Goal: Task Accomplishment & Management: Complete application form

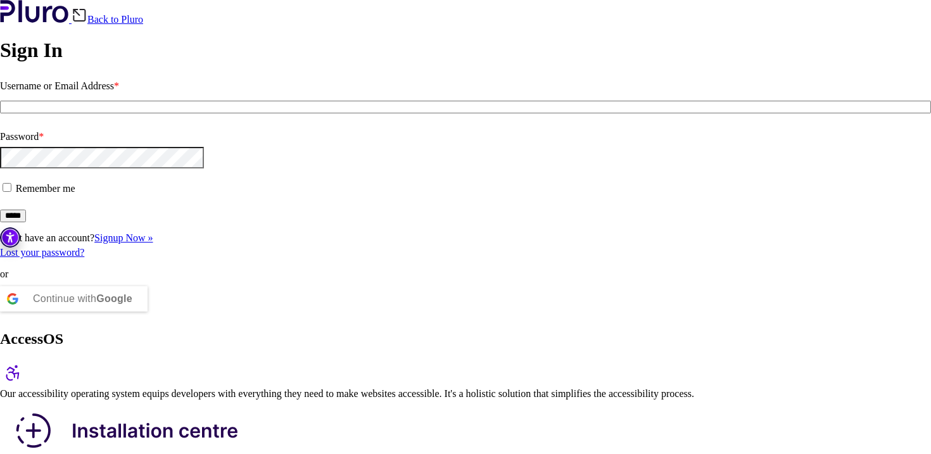
click at [148, 318] on div "Continue with Google" at bounding box center [74, 299] width 148 height 38
click at [132, 304] on b "Google" at bounding box center [114, 298] width 36 height 11
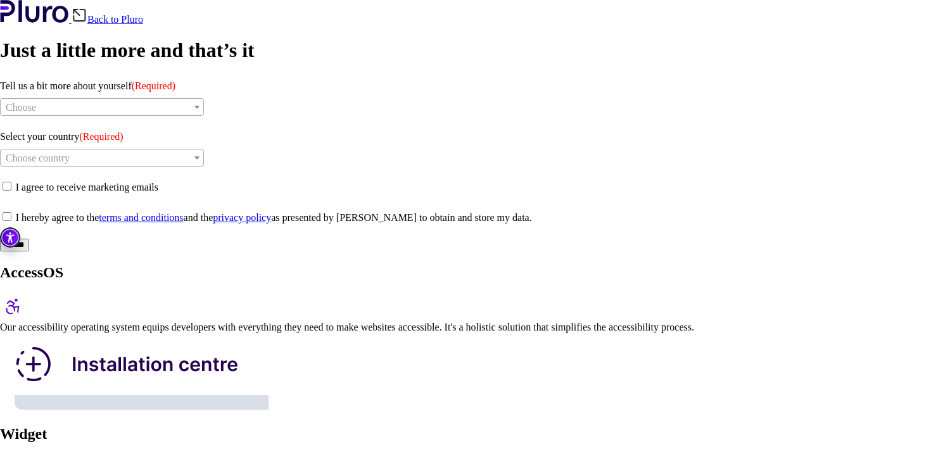
scroll to position [130, 0]
